Goal: Information Seeking & Learning: Learn about a topic

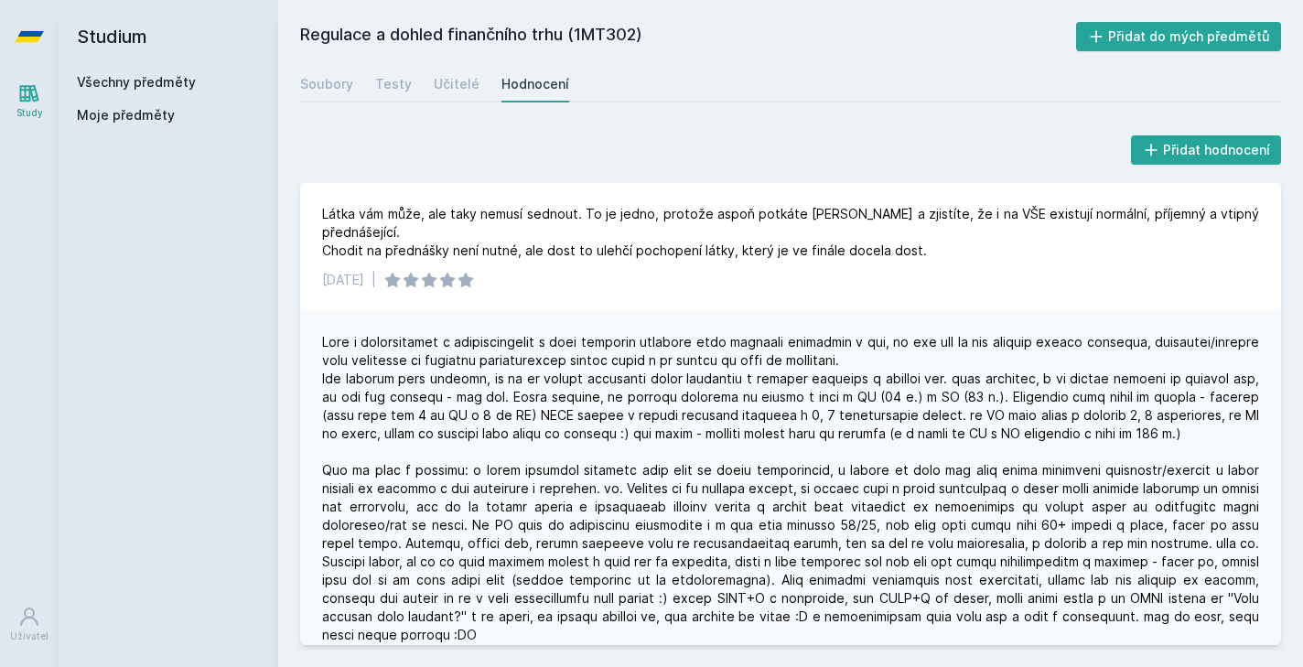
click at [23, 101] on icon at bounding box center [29, 93] width 19 height 17
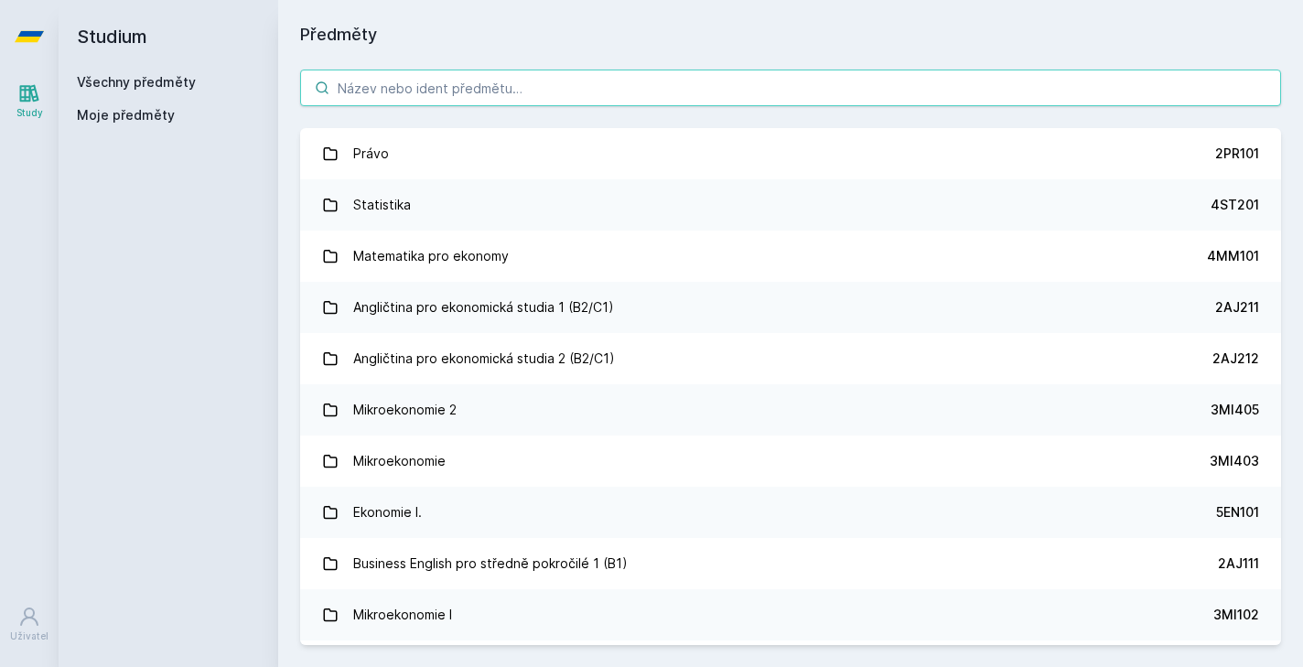
click at [460, 87] on input "search" at bounding box center [790, 88] width 981 height 37
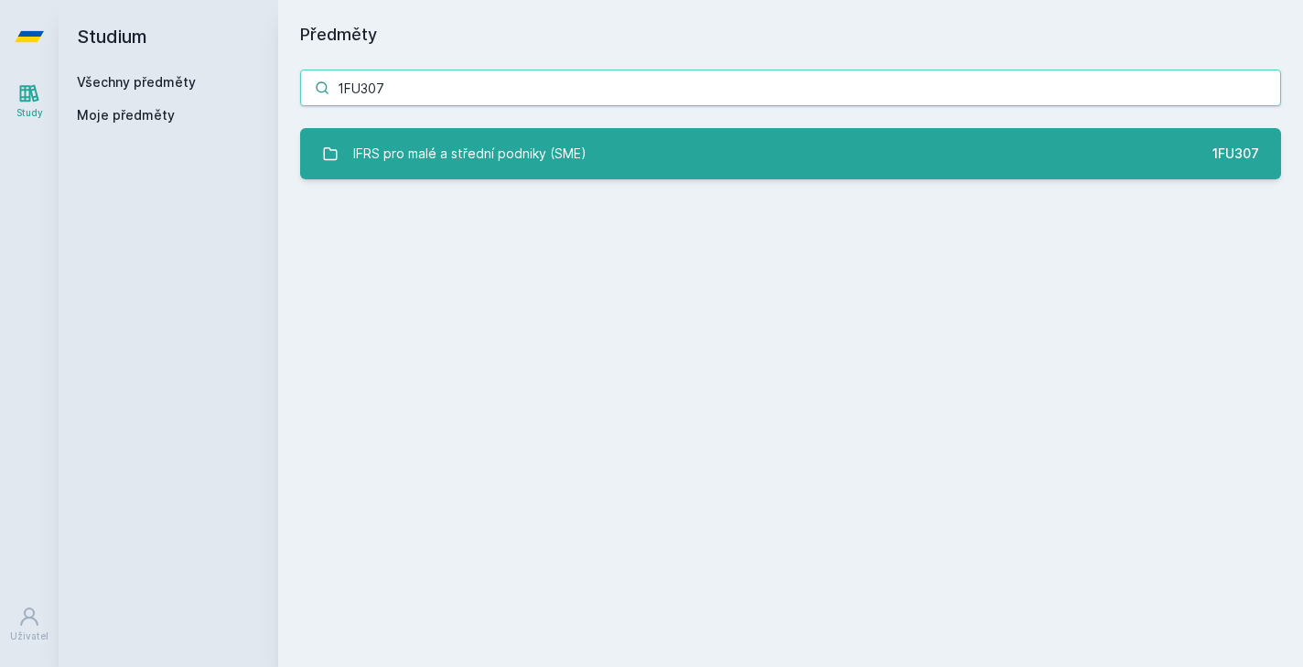
type input "1FU307"
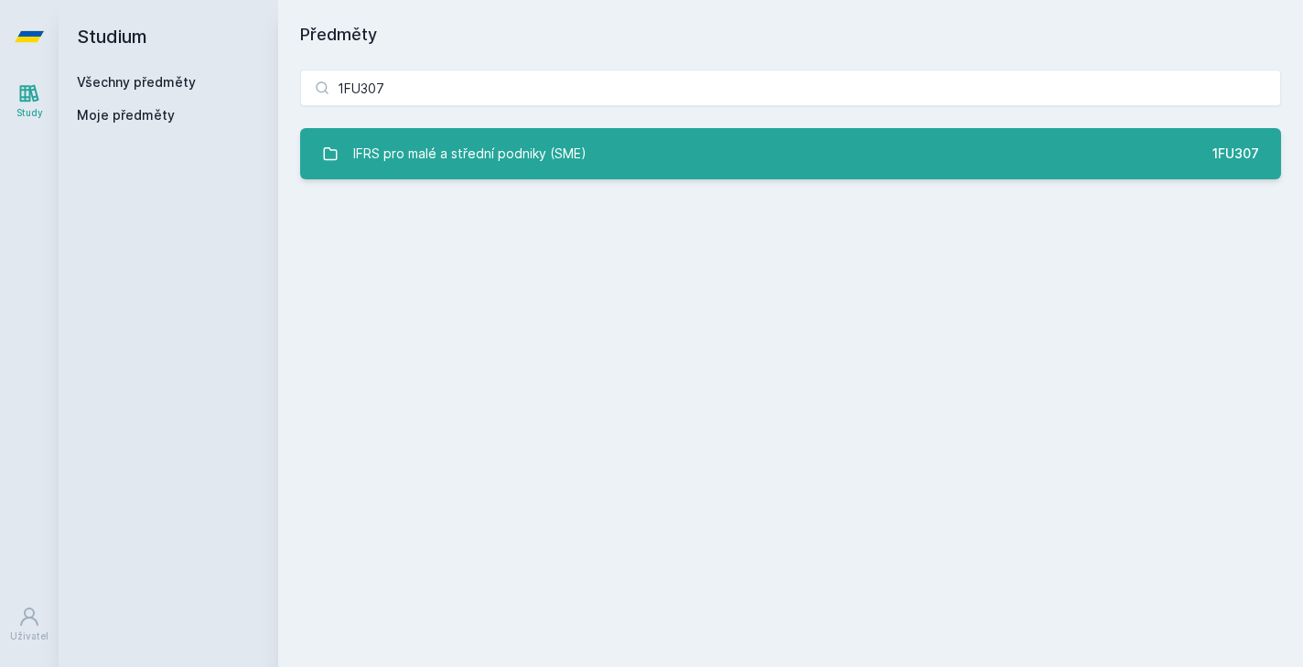
click at [704, 161] on link "IFRS pro malé a střední podniky (SME) 1FU307" at bounding box center [790, 153] width 981 height 51
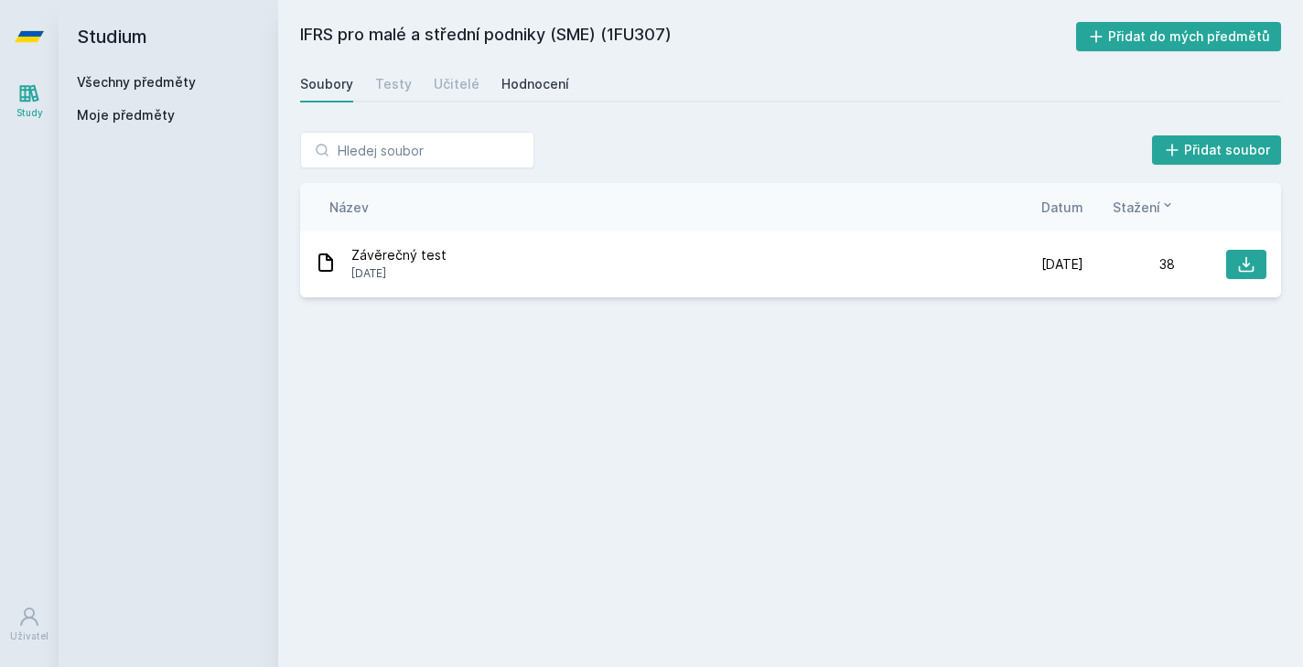
click at [545, 91] on div "Hodnocení" at bounding box center [536, 84] width 68 height 18
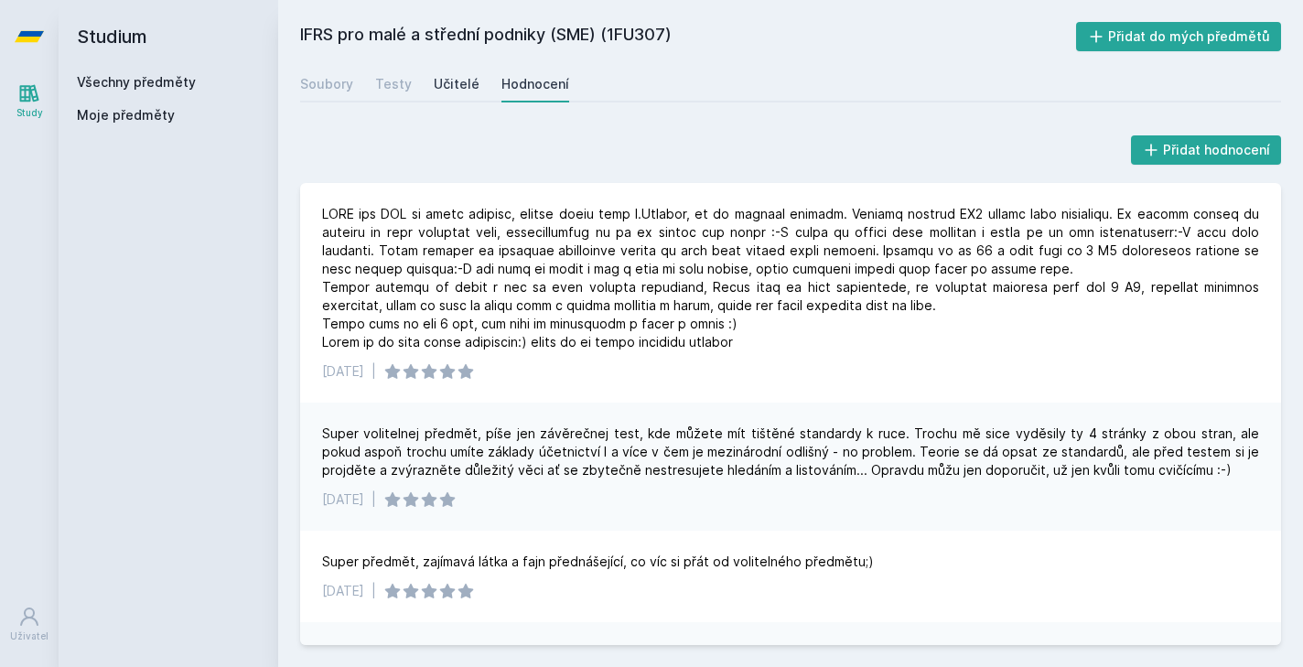
click at [441, 81] on div "Učitelé" at bounding box center [457, 84] width 46 height 18
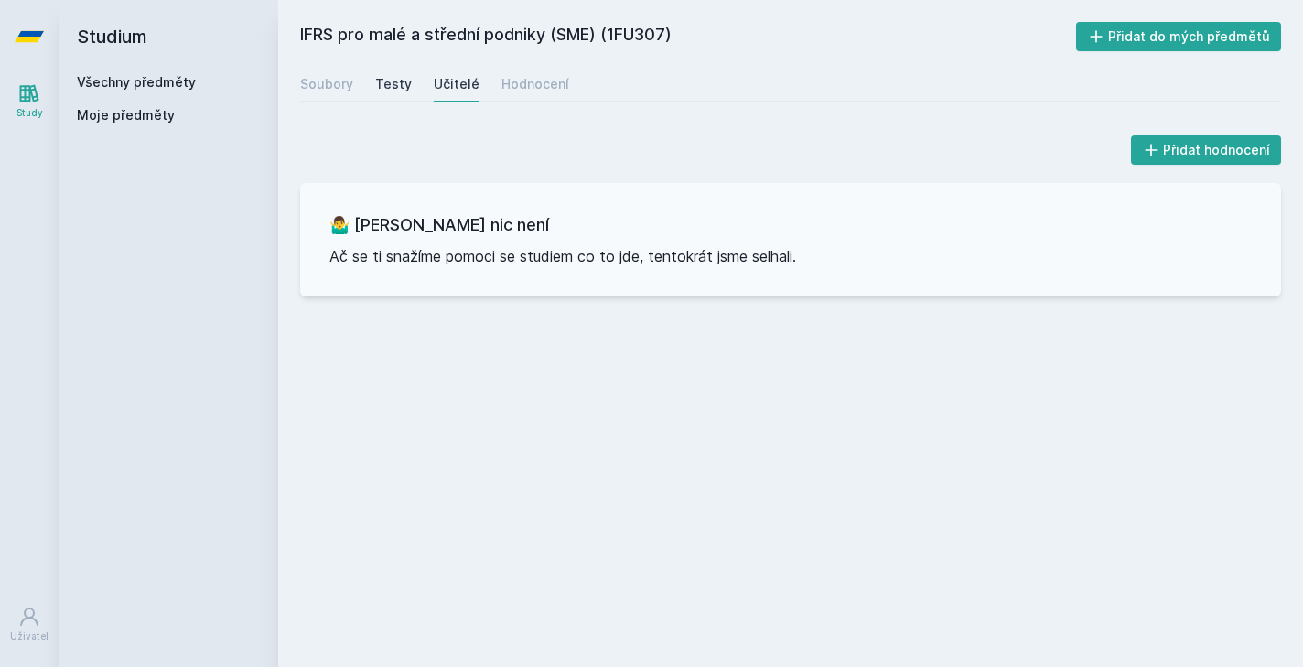
click at [379, 75] on div "Testy" at bounding box center [393, 84] width 37 height 18
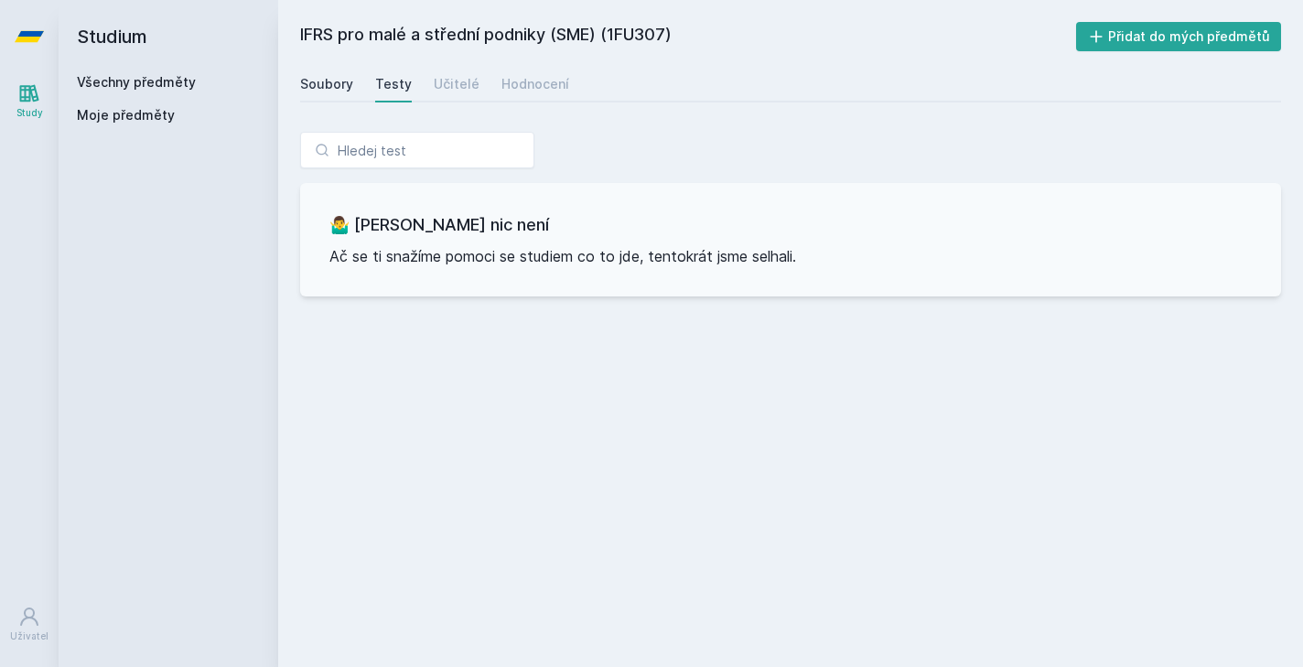
click at [333, 84] on div "Soubory" at bounding box center [326, 84] width 53 height 18
